Goal: Navigation & Orientation: Find specific page/section

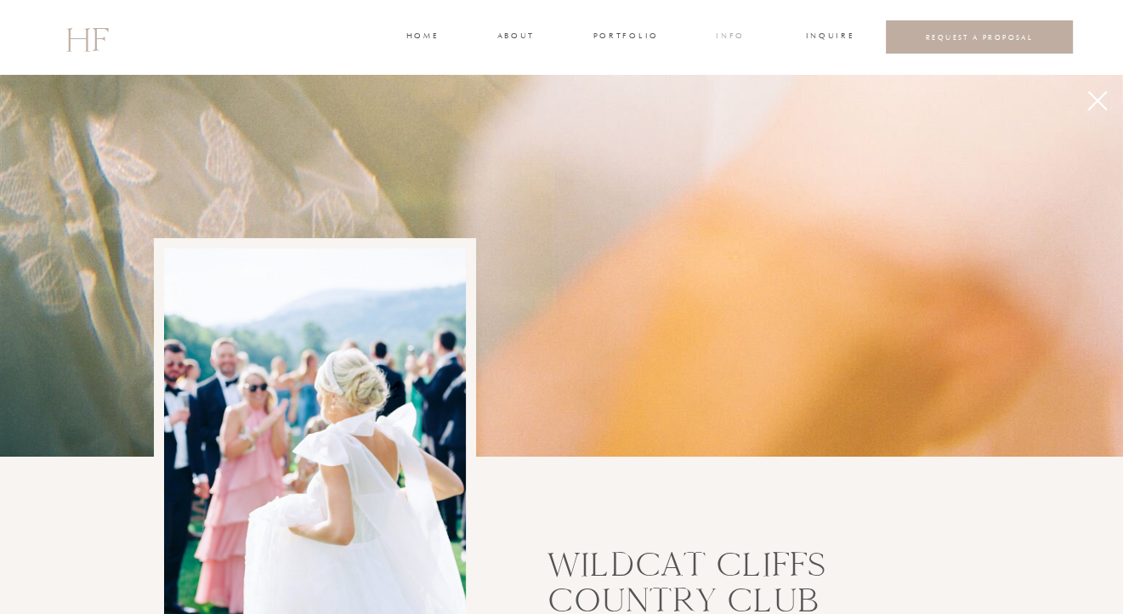
click at [734, 34] on h3 "INFO" at bounding box center [730, 37] width 31 height 15
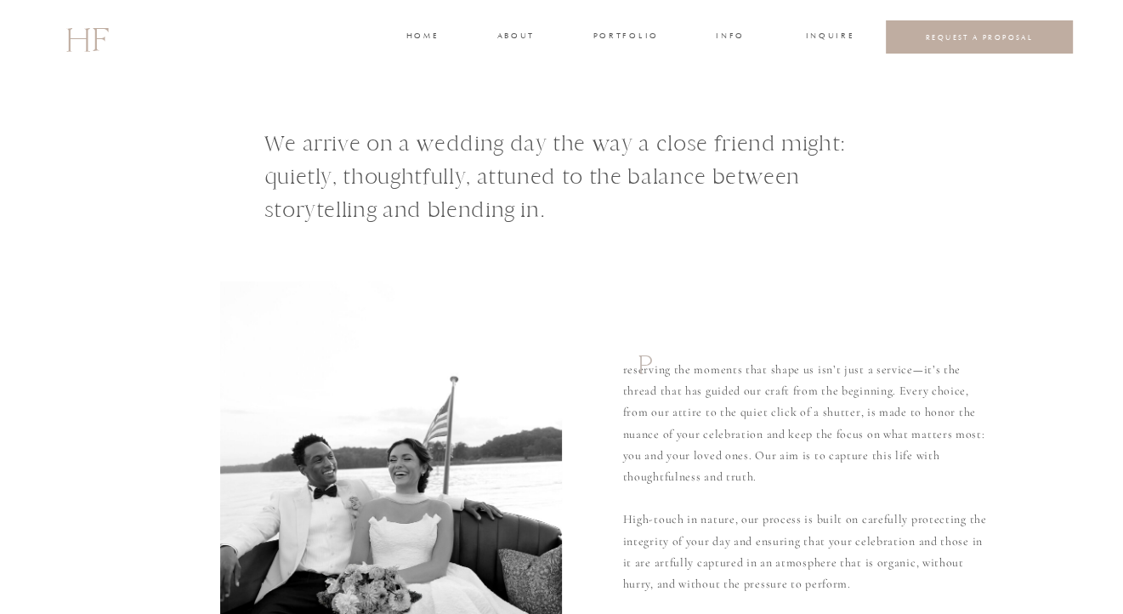
click at [730, 36] on h3 "INFO" at bounding box center [730, 37] width 31 height 15
